Goal: Task Accomplishment & Management: Complete application form

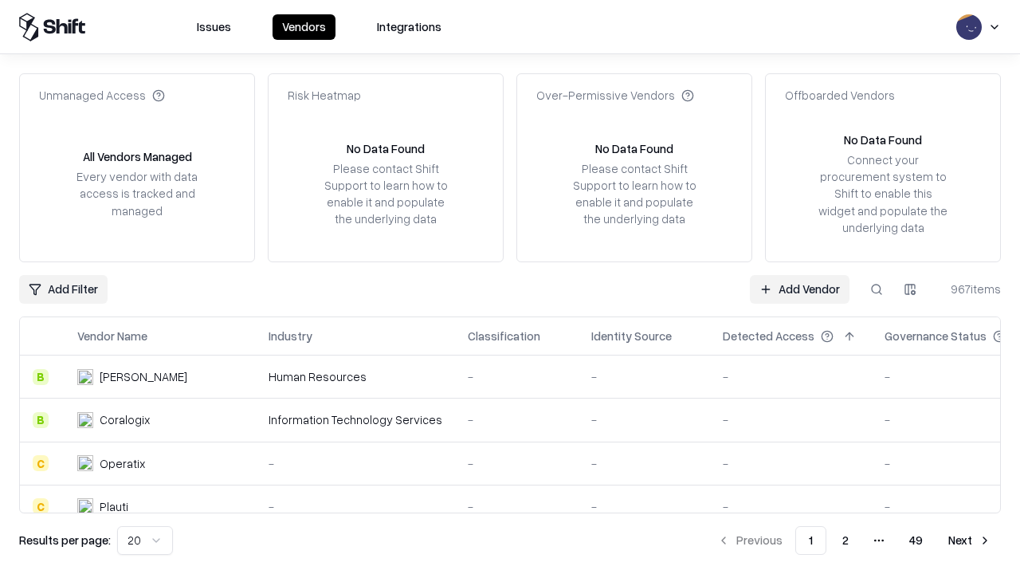
click at [799, 288] on link "Add Vendor" at bounding box center [800, 289] width 100 height 29
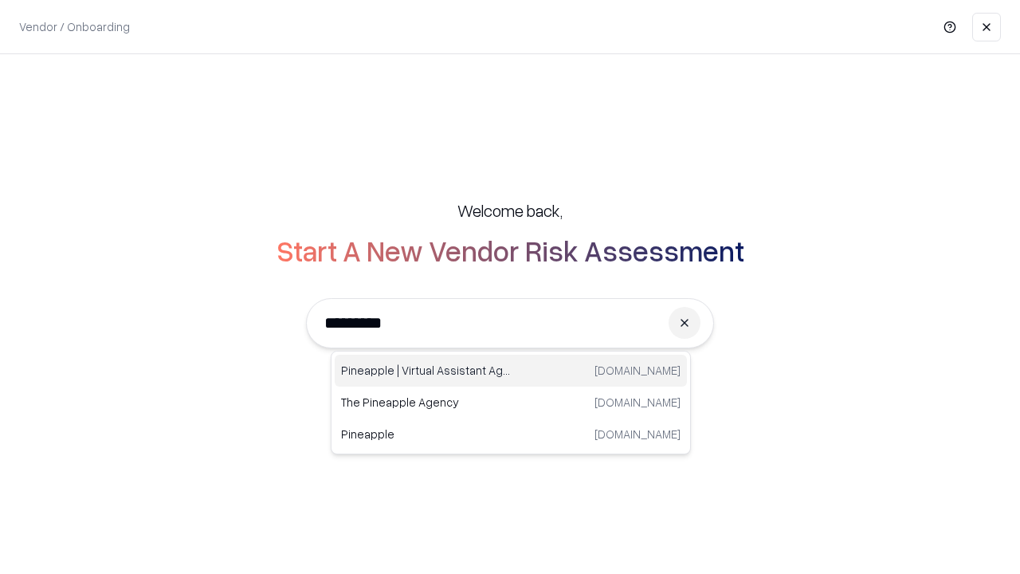
click at [511, 371] on div "Pineapple | Virtual Assistant Agency [DOMAIN_NAME]" at bounding box center [511, 371] width 352 height 32
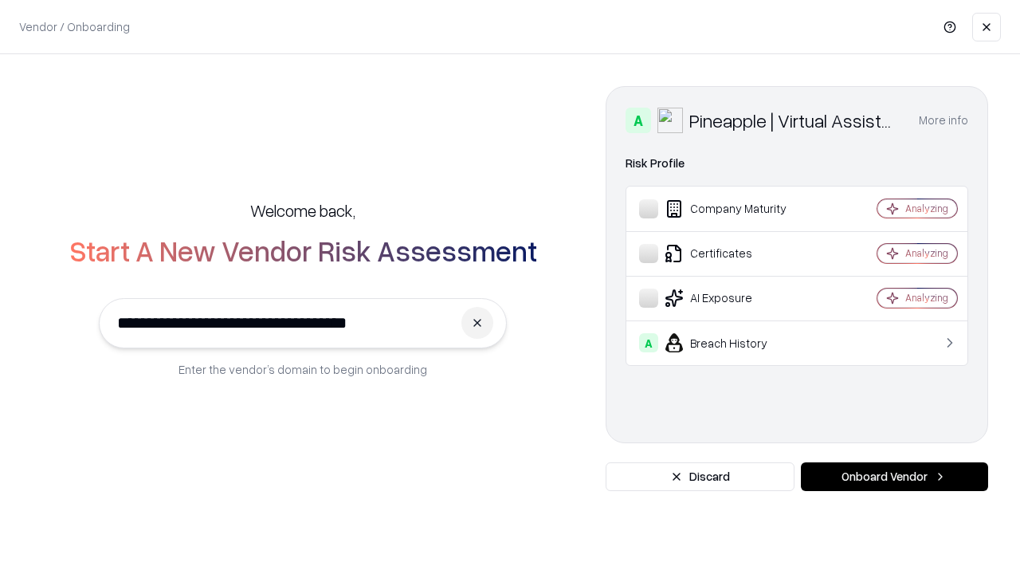
type input "**********"
click at [894, 476] on button "Onboard Vendor" at bounding box center [894, 476] width 187 height 29
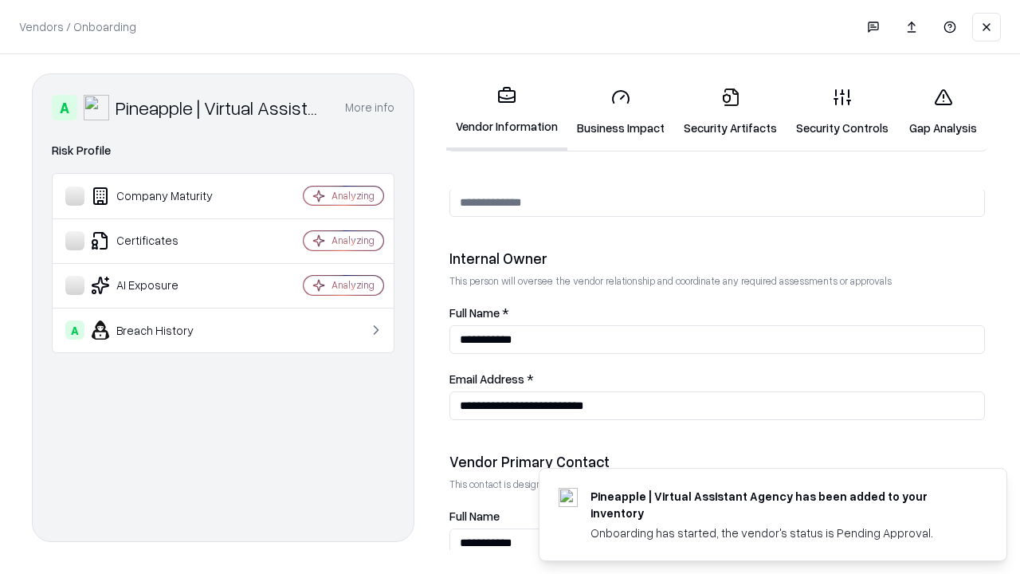
scroll to position [825, 0]
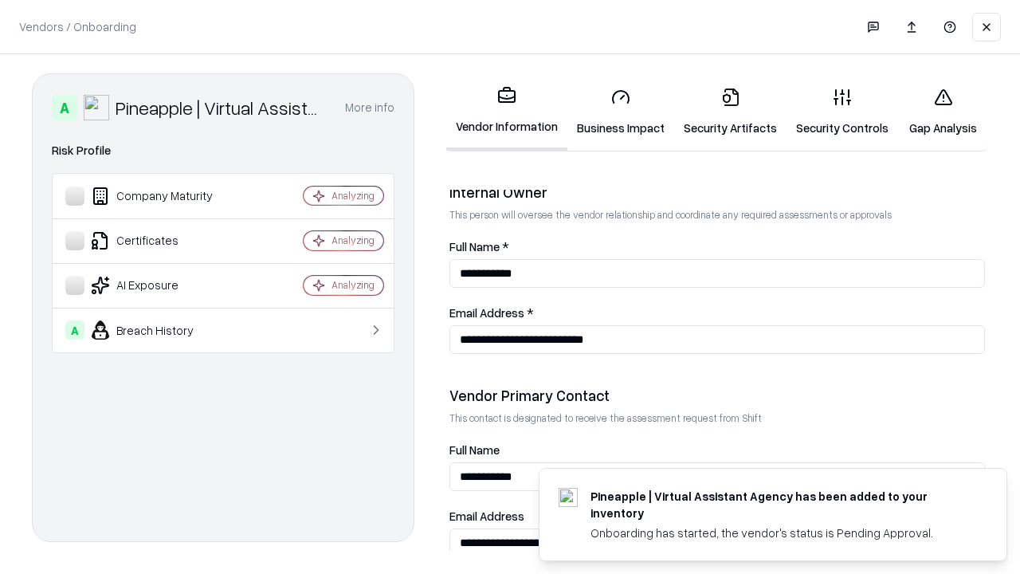
click at [621, 112] on link "Business Impact" at bounding box center [620, 112] width 107 height 74
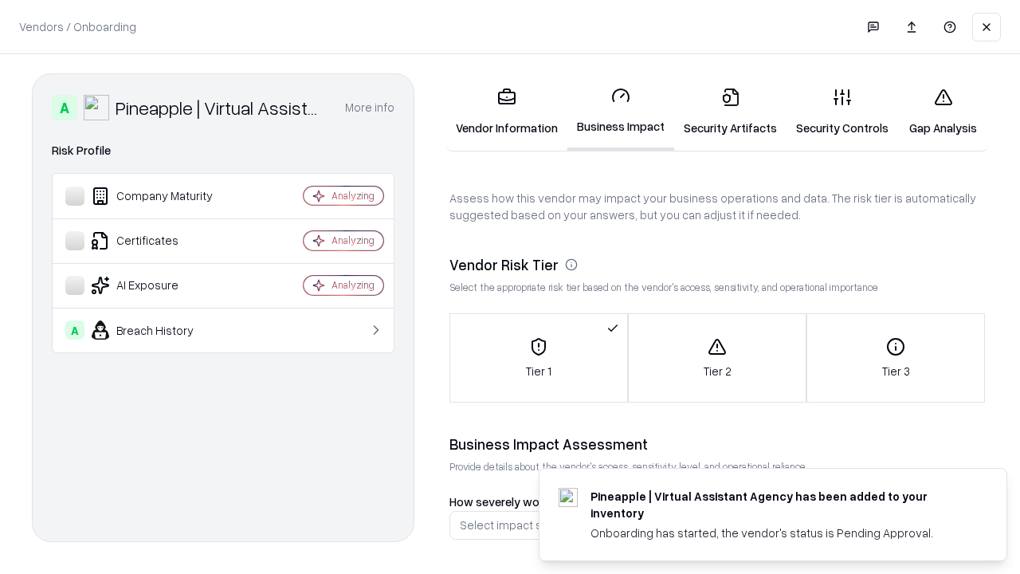
click at [730, 112] on link "Security Artifacts" at bounding box center [730, 112] width 112 height 74
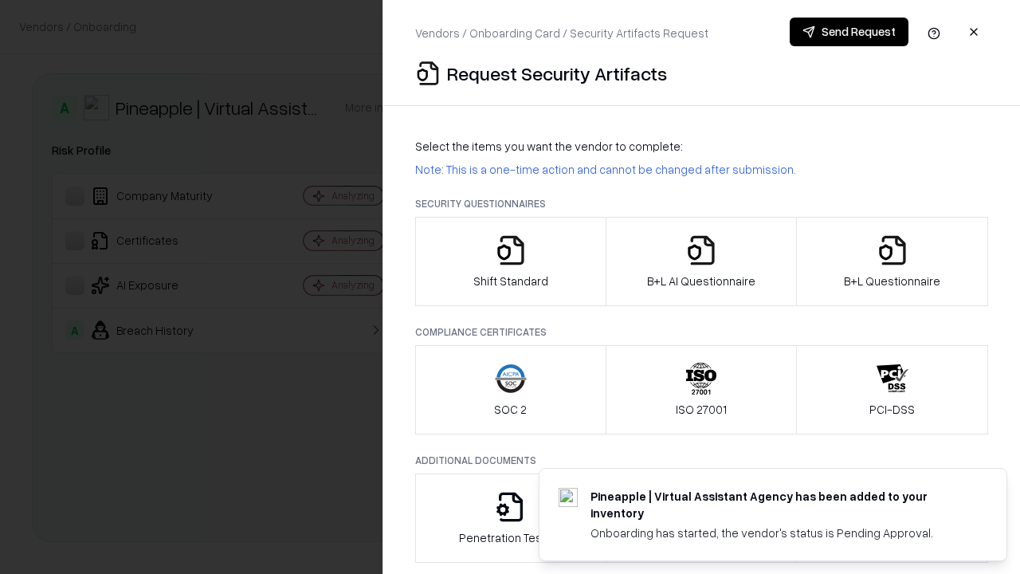
click at [510, 261] on icon "button" at bounding box center [511, 250] width 32 height 32
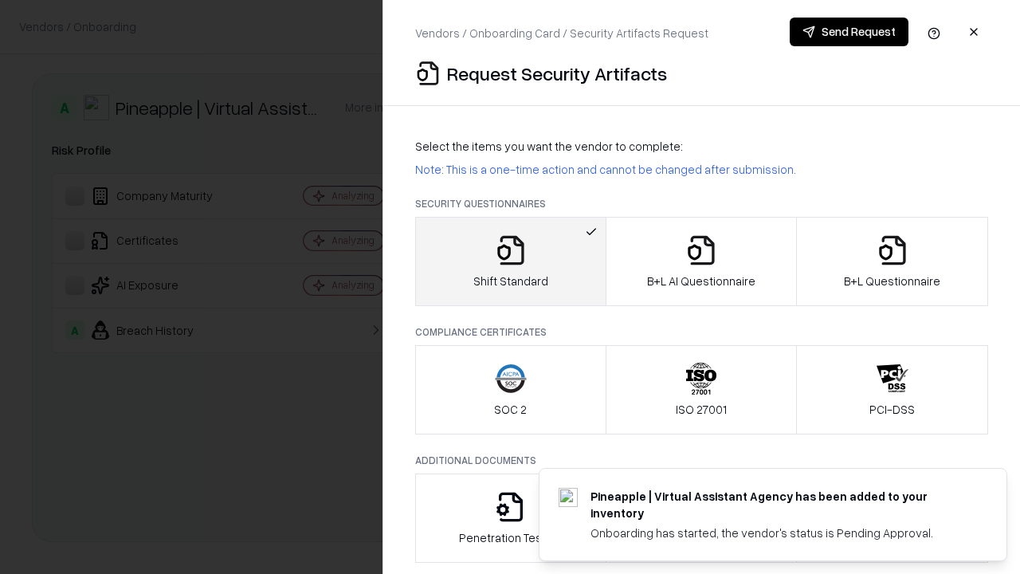
click at [849, 32] on button "Send Request" at bounding box center [849, 32] width 119 height 29
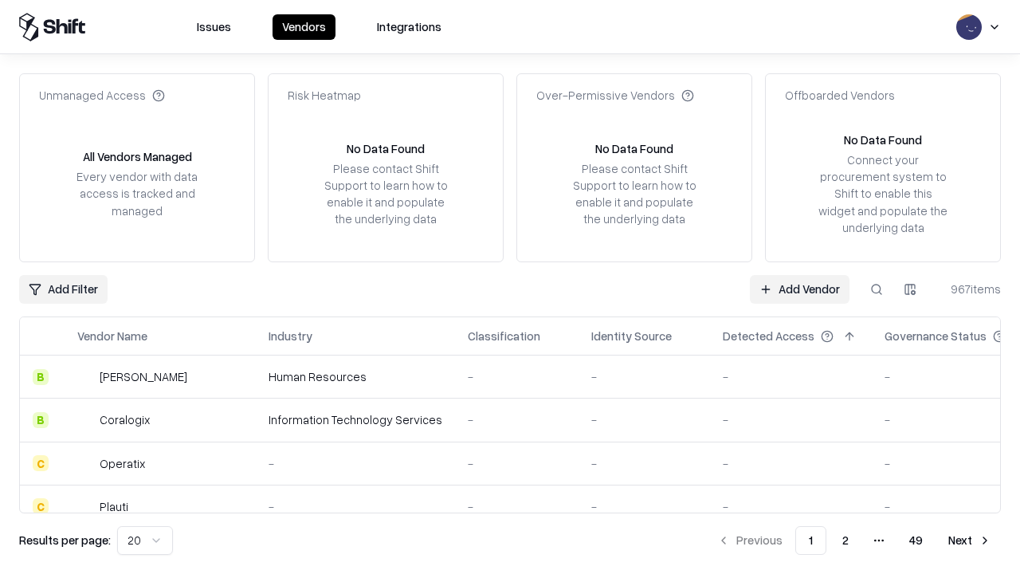
click at [876, 288] on button at bounding box center [876, 289] width 29 height 29
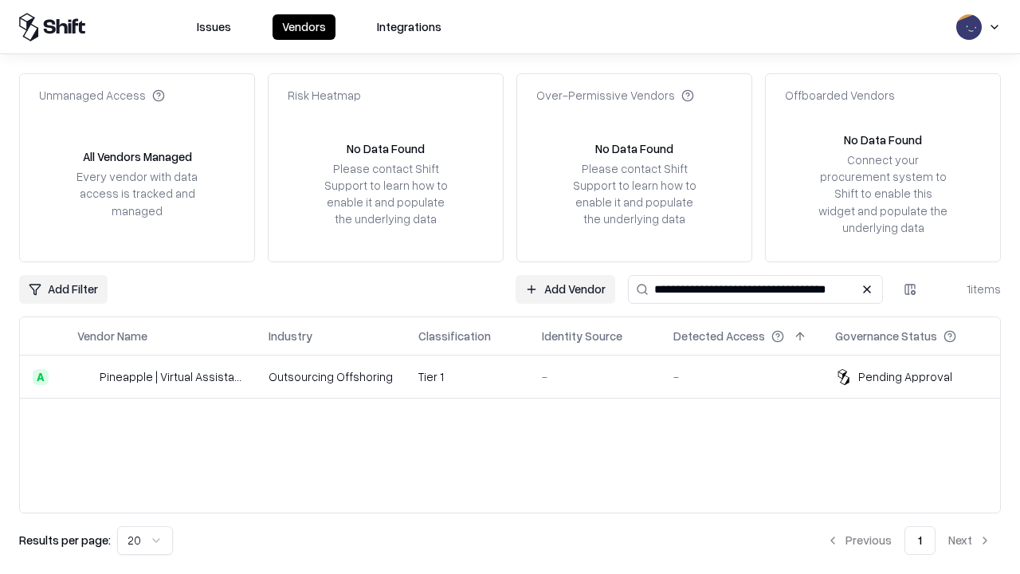
type input "**********"
click at [520, 376] on td "Tier 1" at bounding box center [468, 376] width 124 height 43
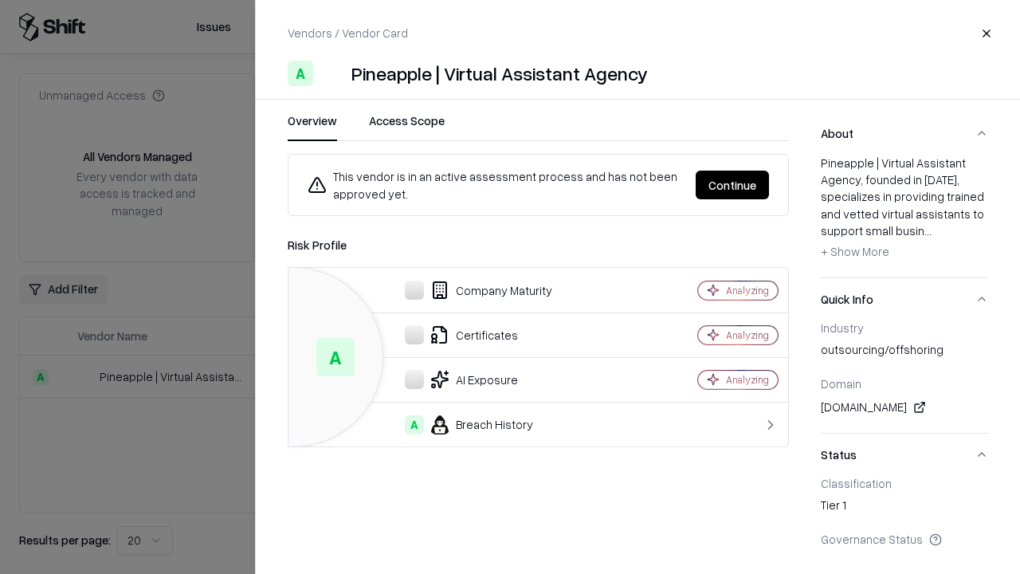
click at [732, 185] on button "Continue" at bounding box center [732, 185] width 73 height 29
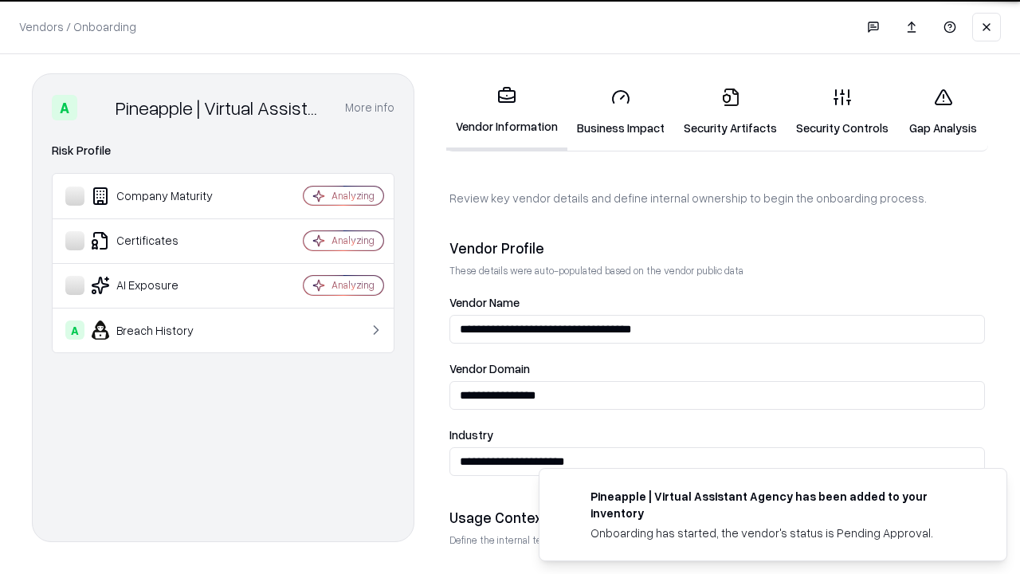
click at [730, 112] on link "Security Artifacts" at bounding box center [730, 112] width 112 height 74
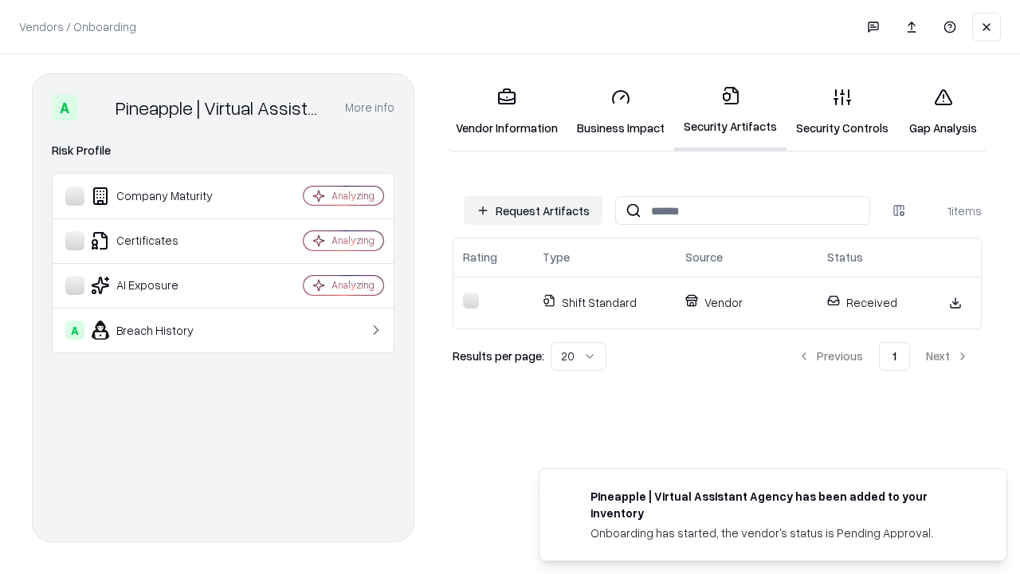
click at [943, 112] on link "Gap Analysis" at bounding box center [943, 112] width 90 height 74
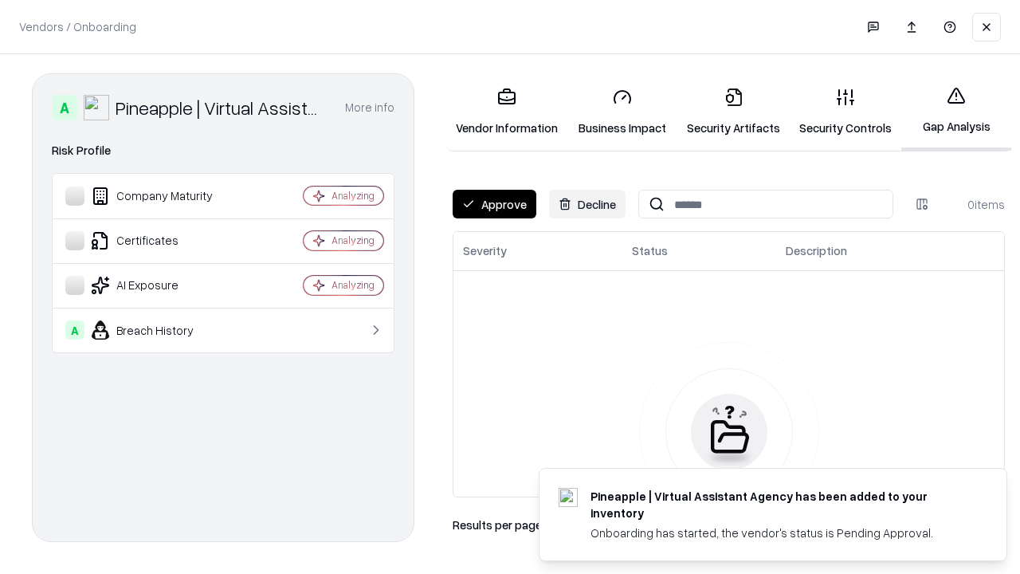
click at [494, 204] on button "Approve" at bounding box center [495, 204] width 84 height 29
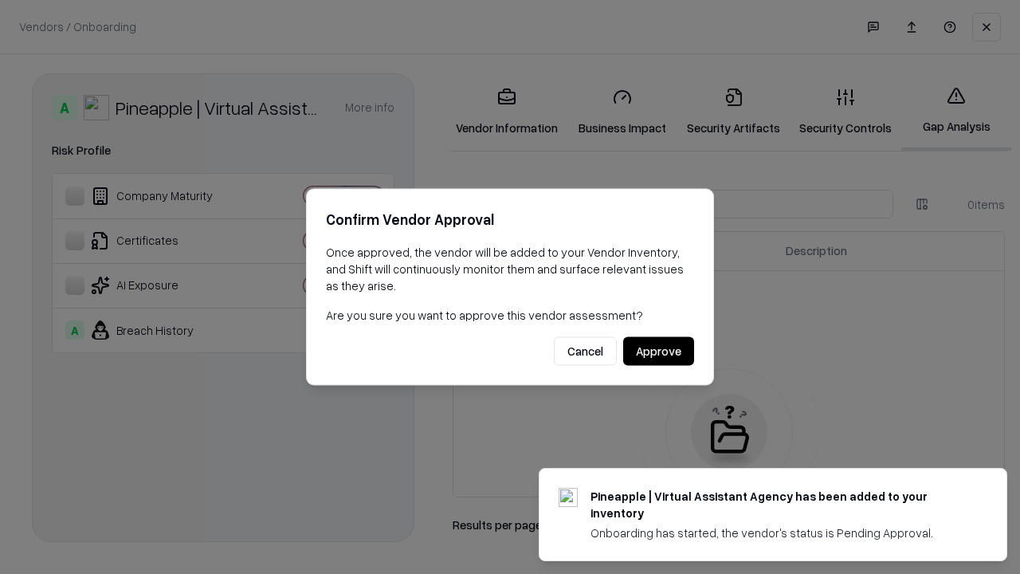
click at [658, 351] on button "Approve" at bounding box center [658, 351] width 71 height 29
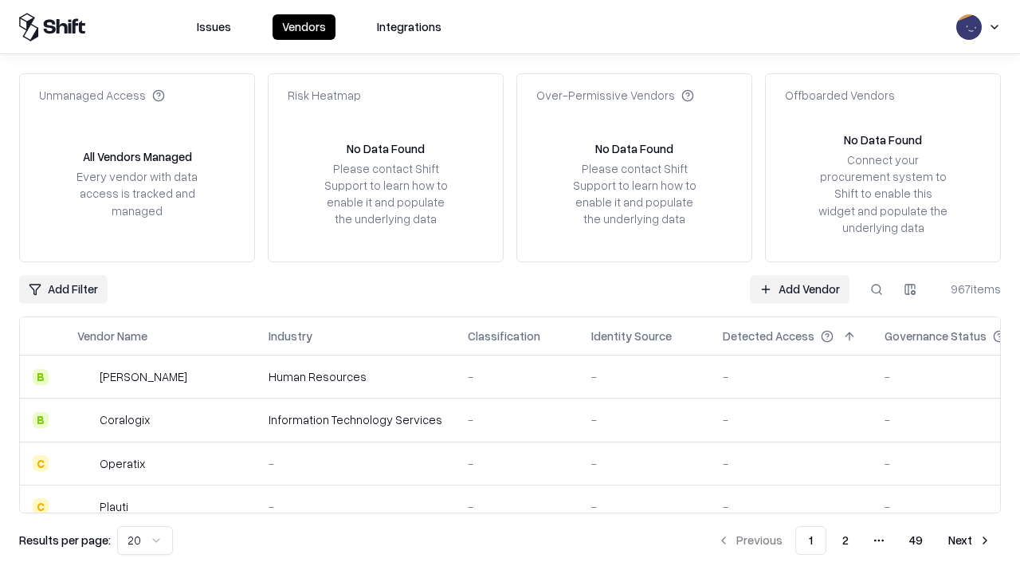
type input "**********"
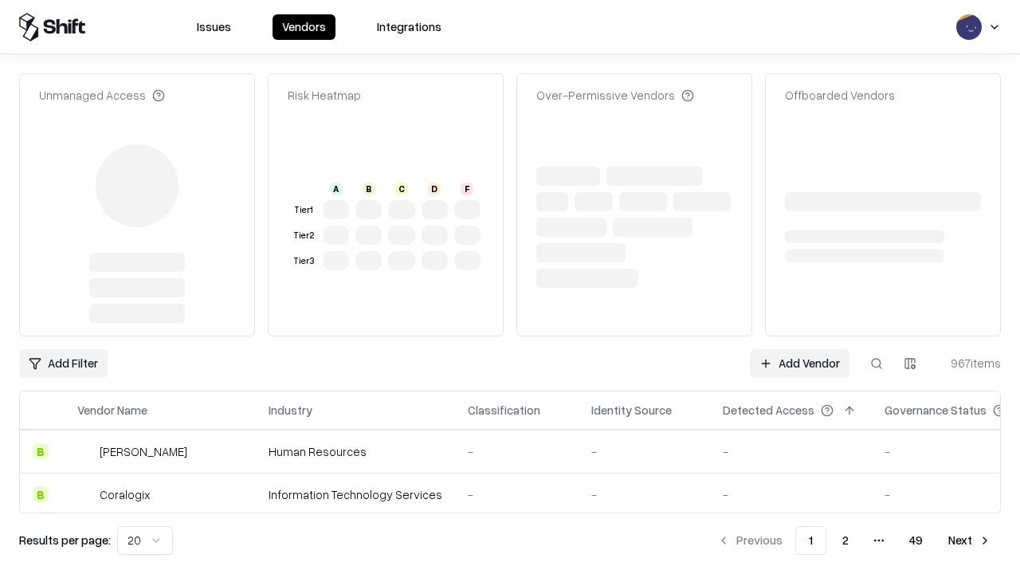
click at [799, 349] on link "Add Vendor" at bounding box center [800, 363] width 100 height 29
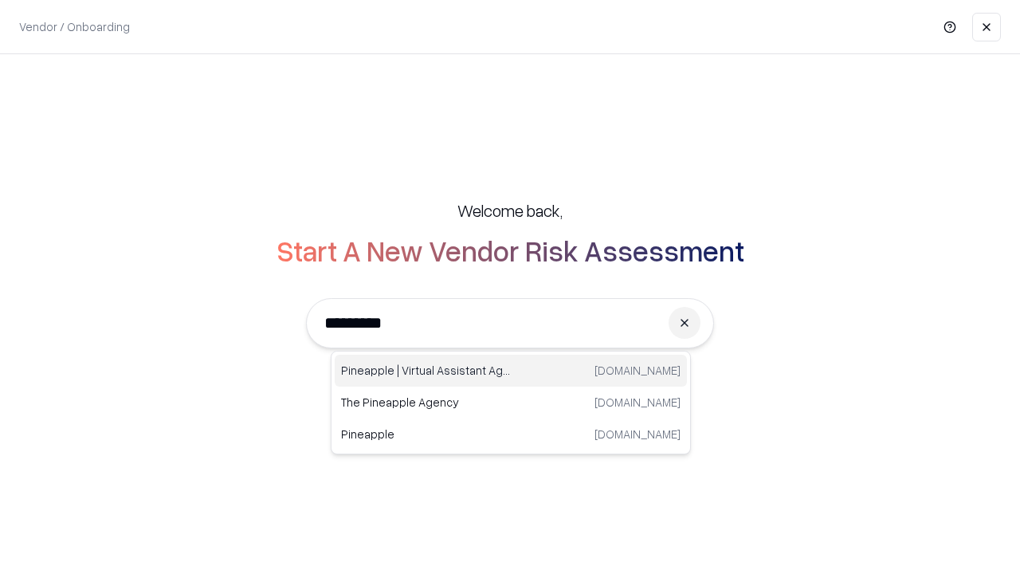
click at [511, 371] on div "Pineapple | Virtual Assistant Agency [DOMAIN_NAME]" at bounding box center [511, 371] width 352 height 32
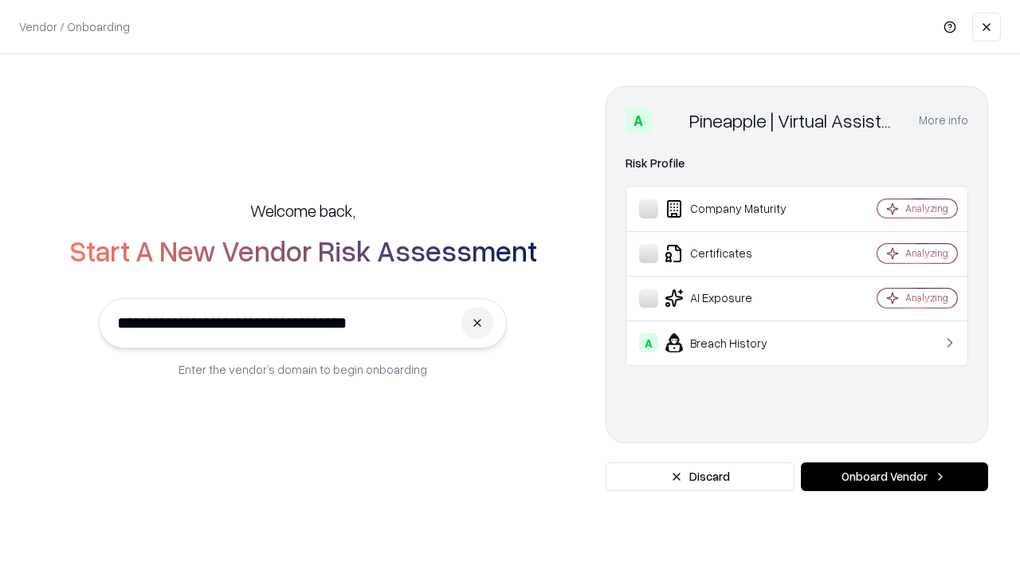
type input "**********"
click at [894, 476] on button "Onboard Vendor" at bounding box center [894, 476] width 187 height 29
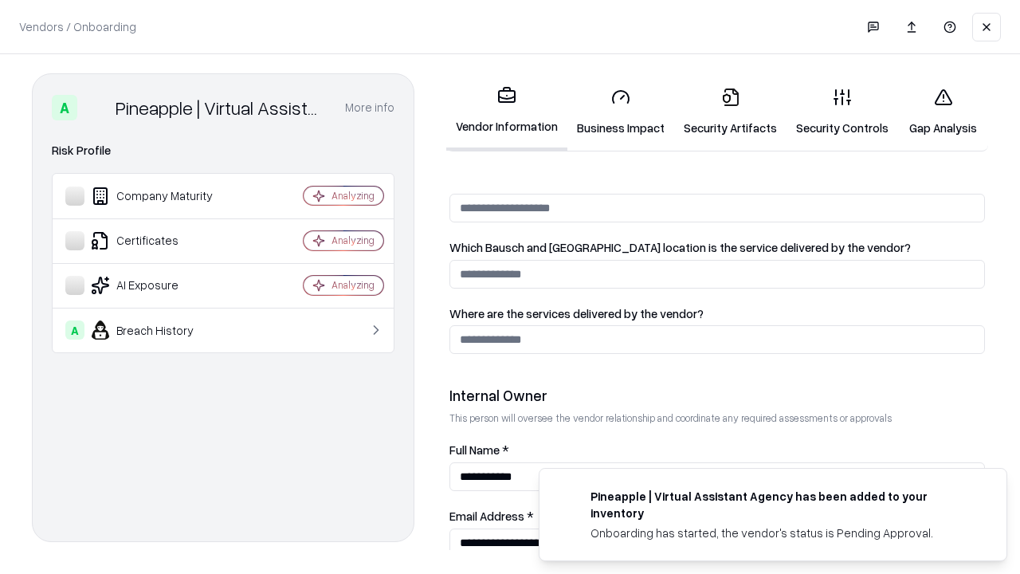
scroll to position [825, 0]
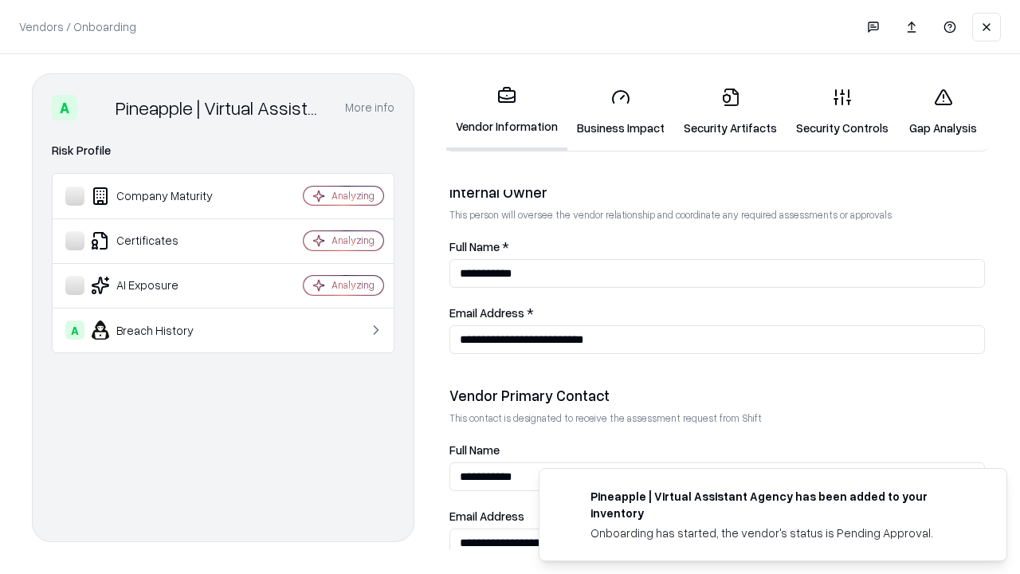
click at [943, 112] on link "Gap Analysis" at bounding box center [943, 112] width 90 height 74
